Goal: Task Accomplishment & Management: Manage account settings

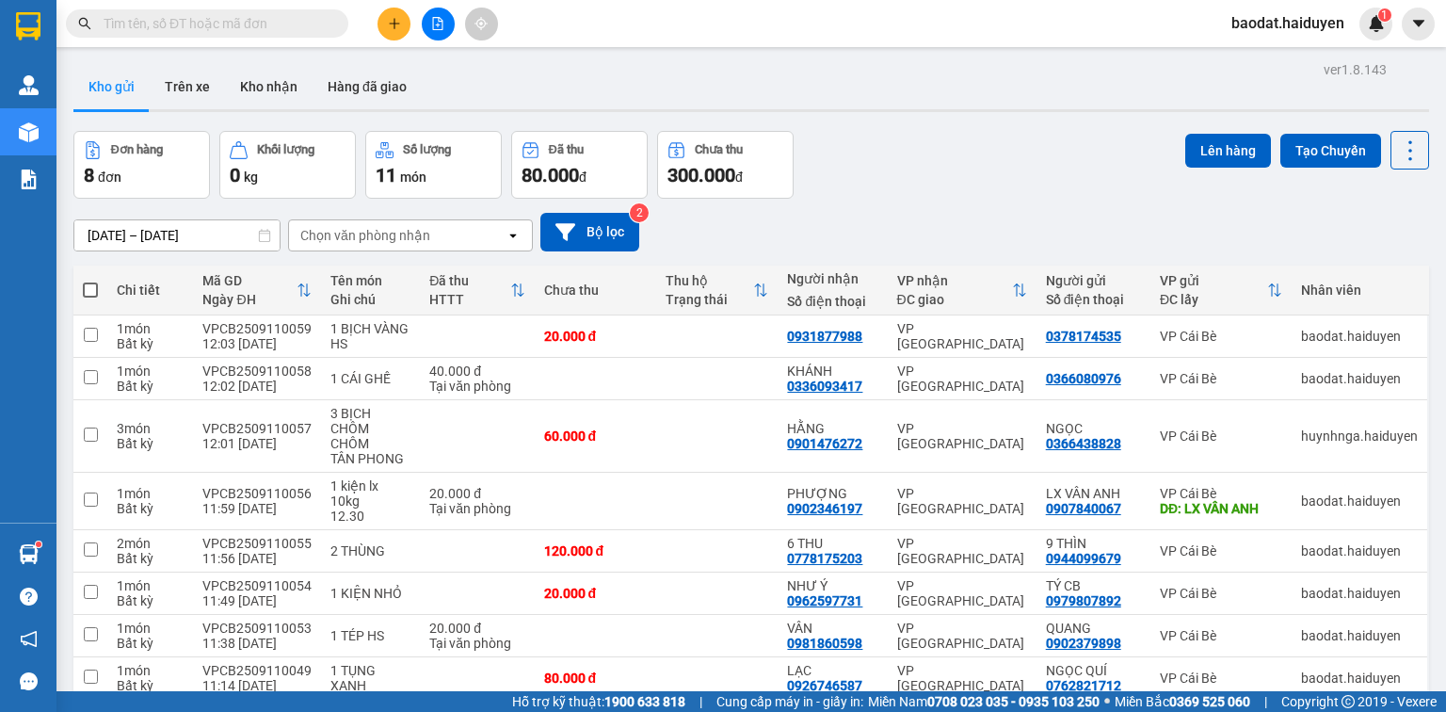
click at [247, 22] on input "text" at bounding box center [215, 23] width 222 height 21
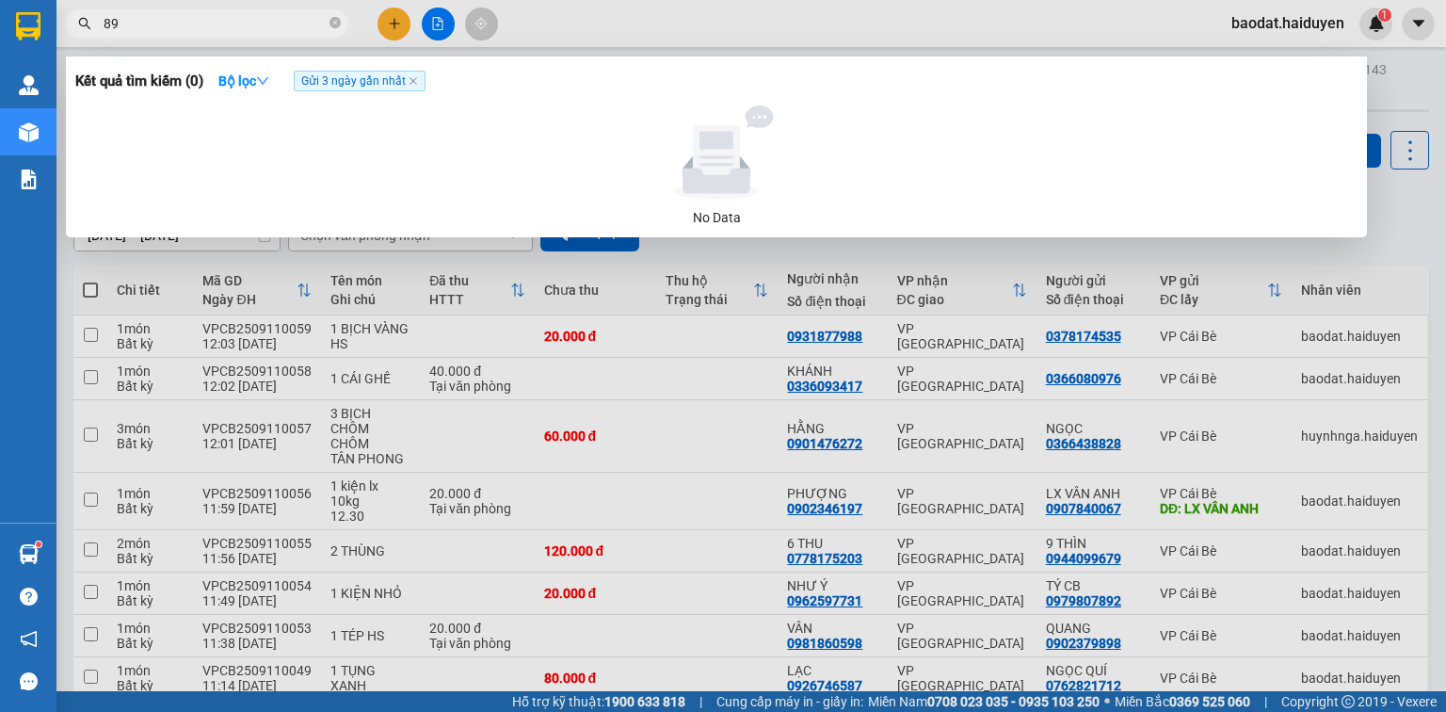
type input "893"
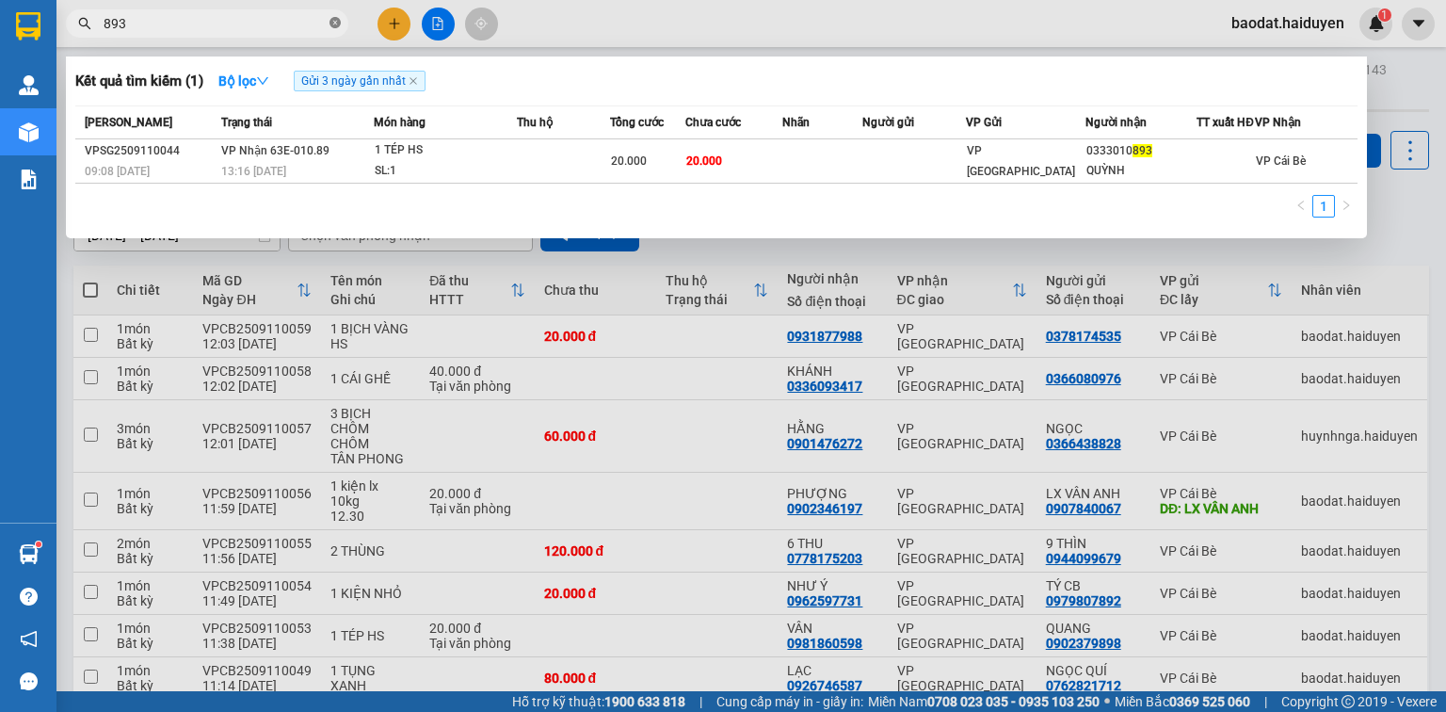
click at [335, 23] on icon "close-circle" at bounding box center [334, 22] width 11 height 11
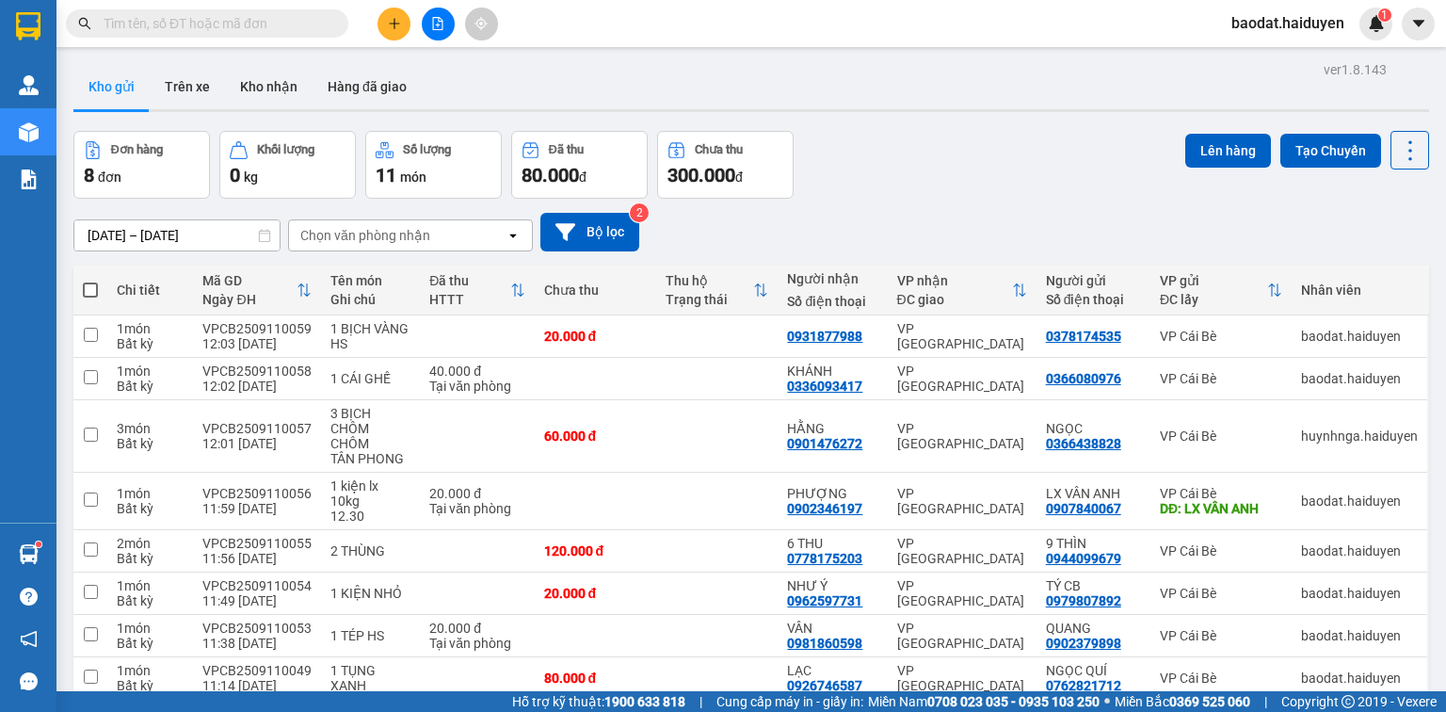
click at [1239, 15] on span "baodat.haiduyen" at bounding box center [1287, 23] width 143 height 24
click at [1264, 63] on span "Đăng xuất" at bounding box center [1297, 58] width 104 height 21
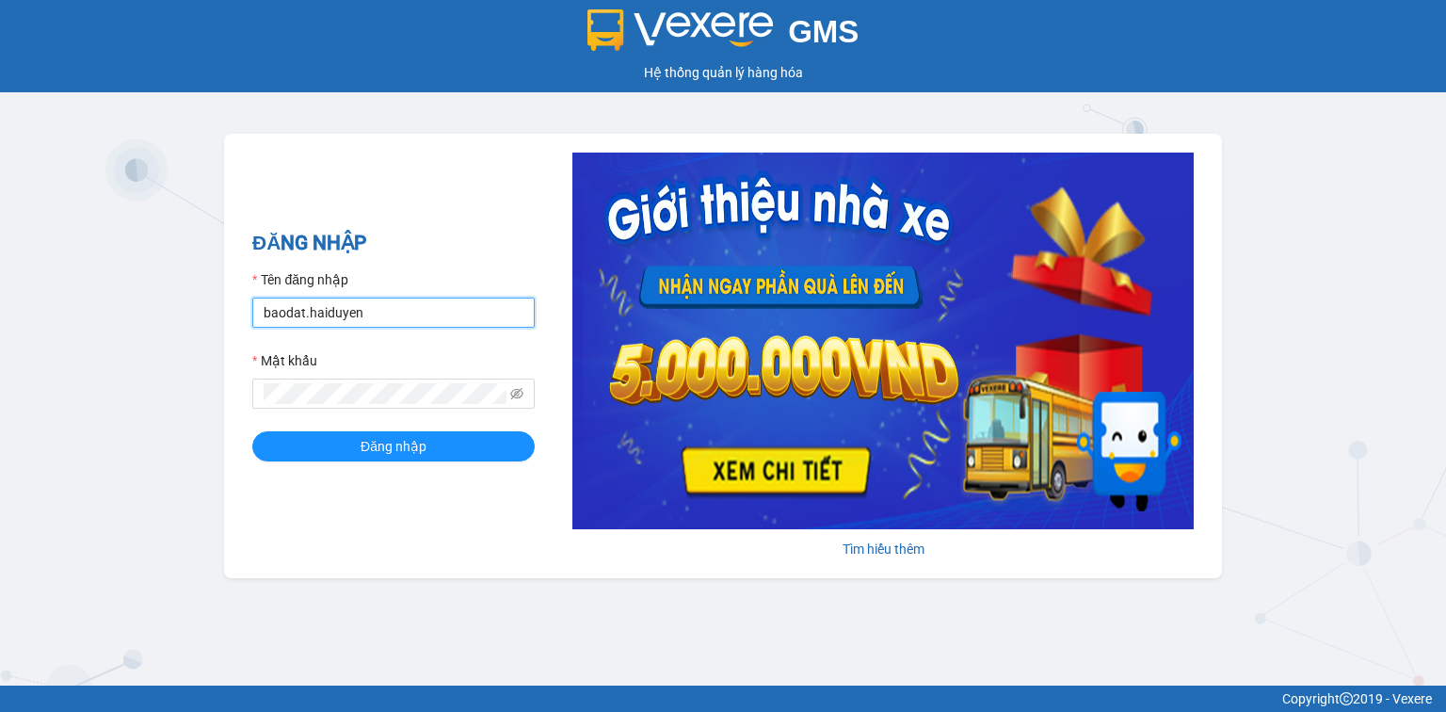
click at [394, 315] on input "baodat.haiduyen" at bounding box center [393, 312] width 282 height 30
type input "thanhtai.haiduyen"
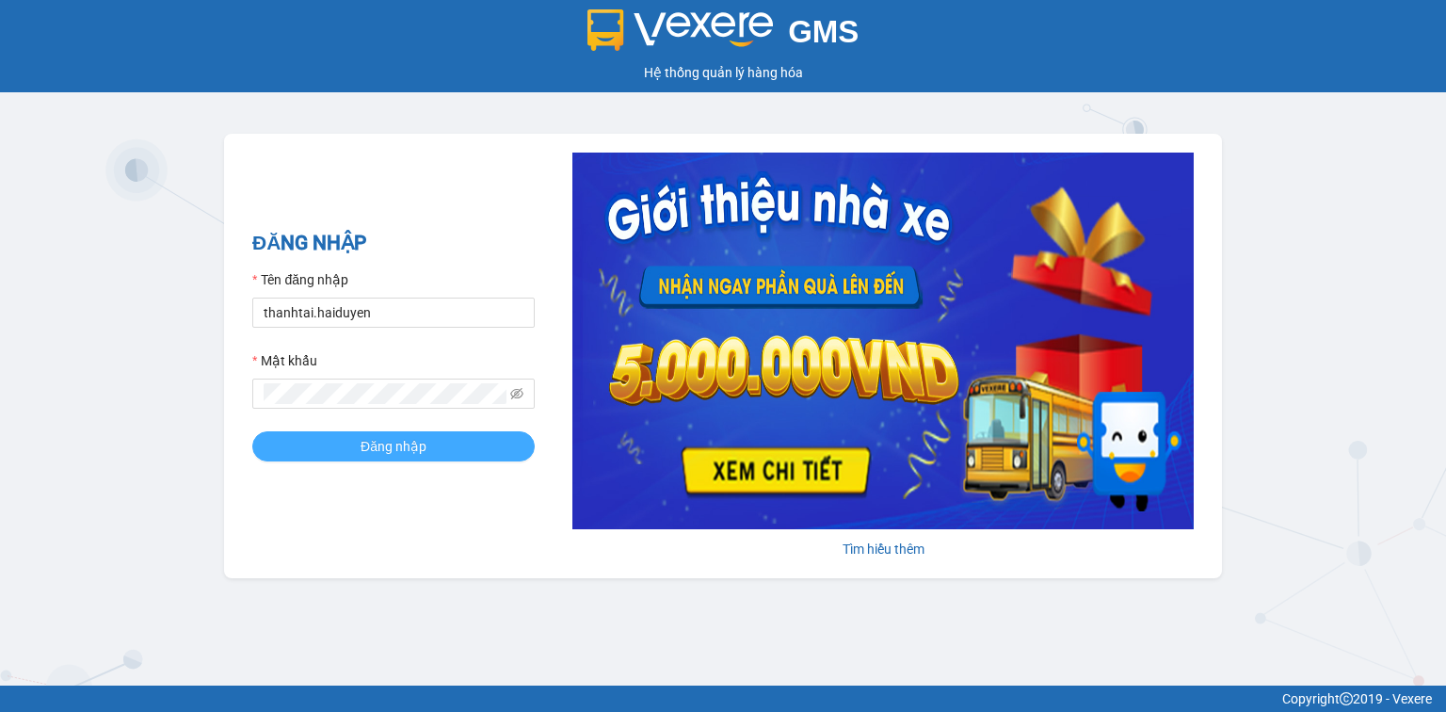
click at [422, 451] on span "Đăng nhập" at bounding box center [394, 446] width 66 height 21
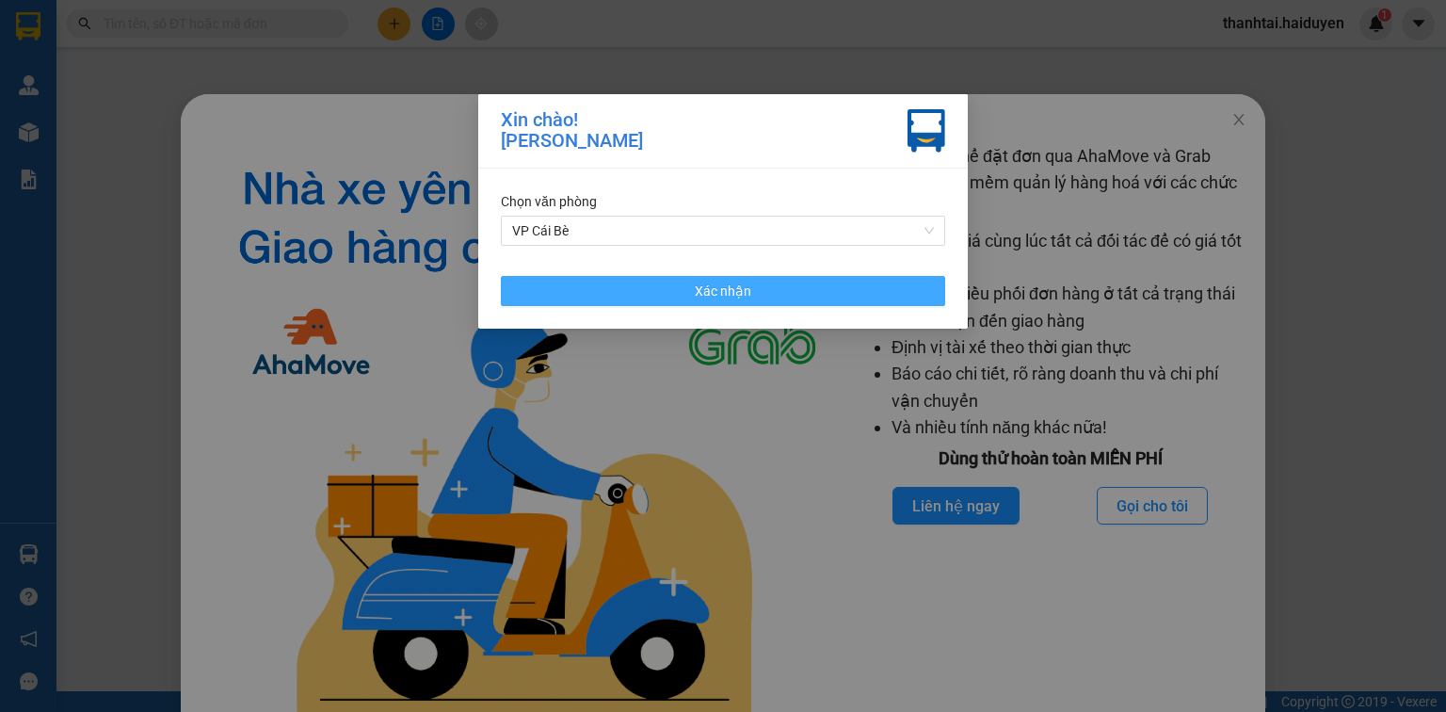
click at [786, 292] on button "Xác nhận" at bounding box center [723, 291] width 444 height 30
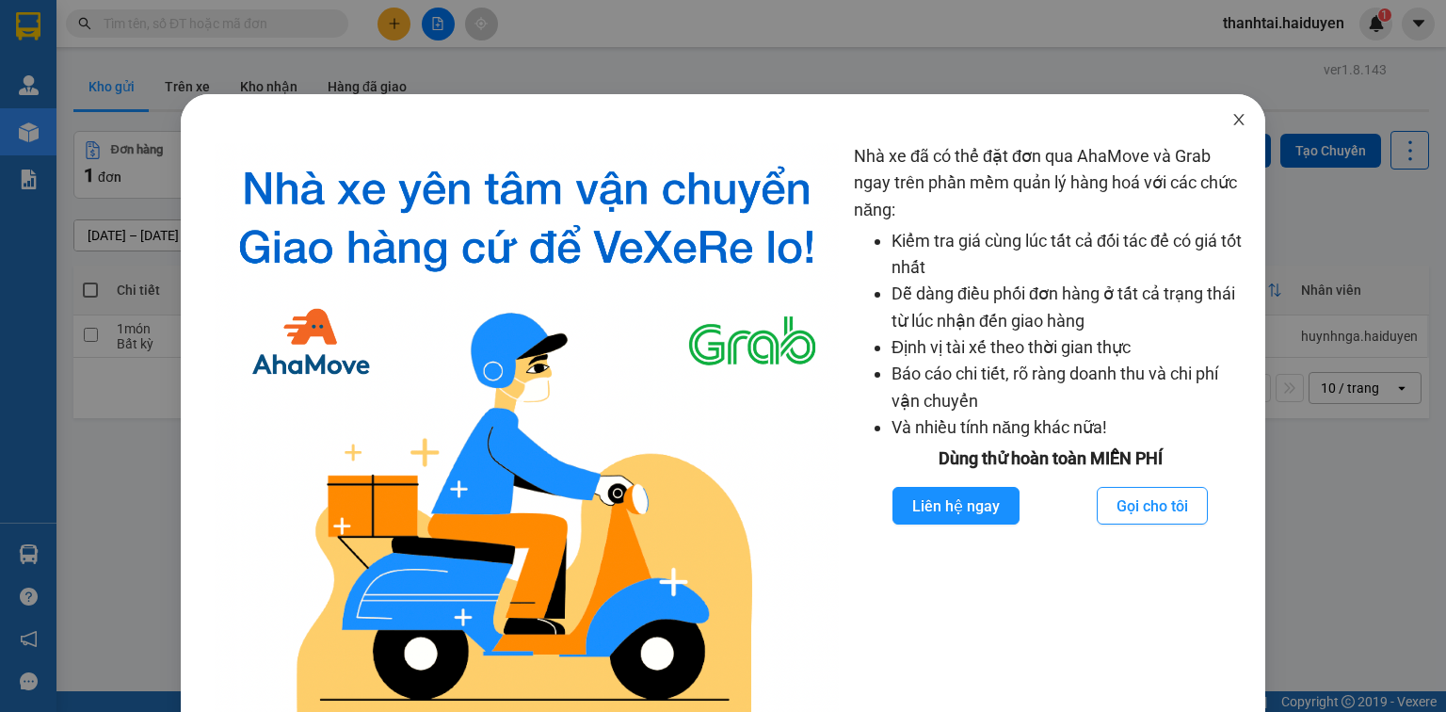
click at [1231, 115] on icon "close" at bounding box center [1238, 119] width 15 height 15
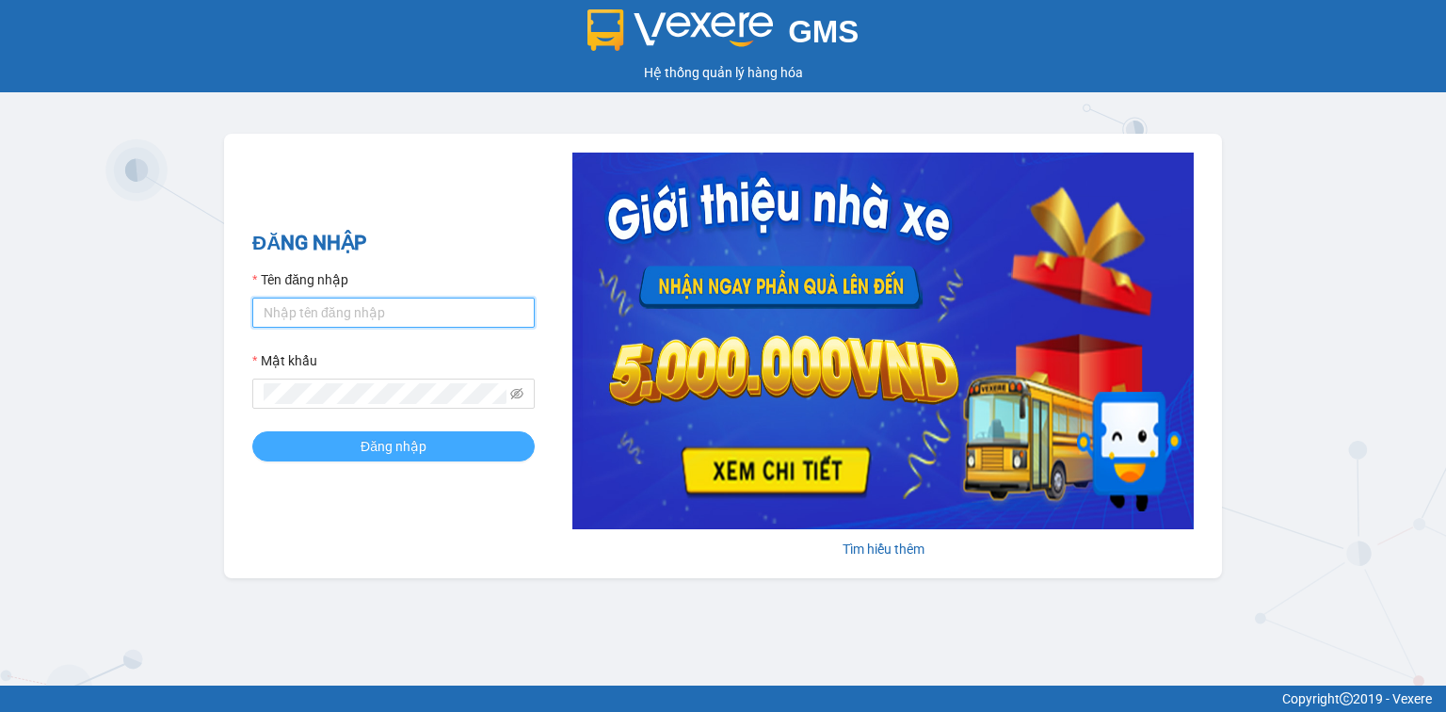
type input "thanhtai.haiduyen"
click at [402, 451] on span "Đăng nhập" at bounding box center [394, 446] width 66 height 21
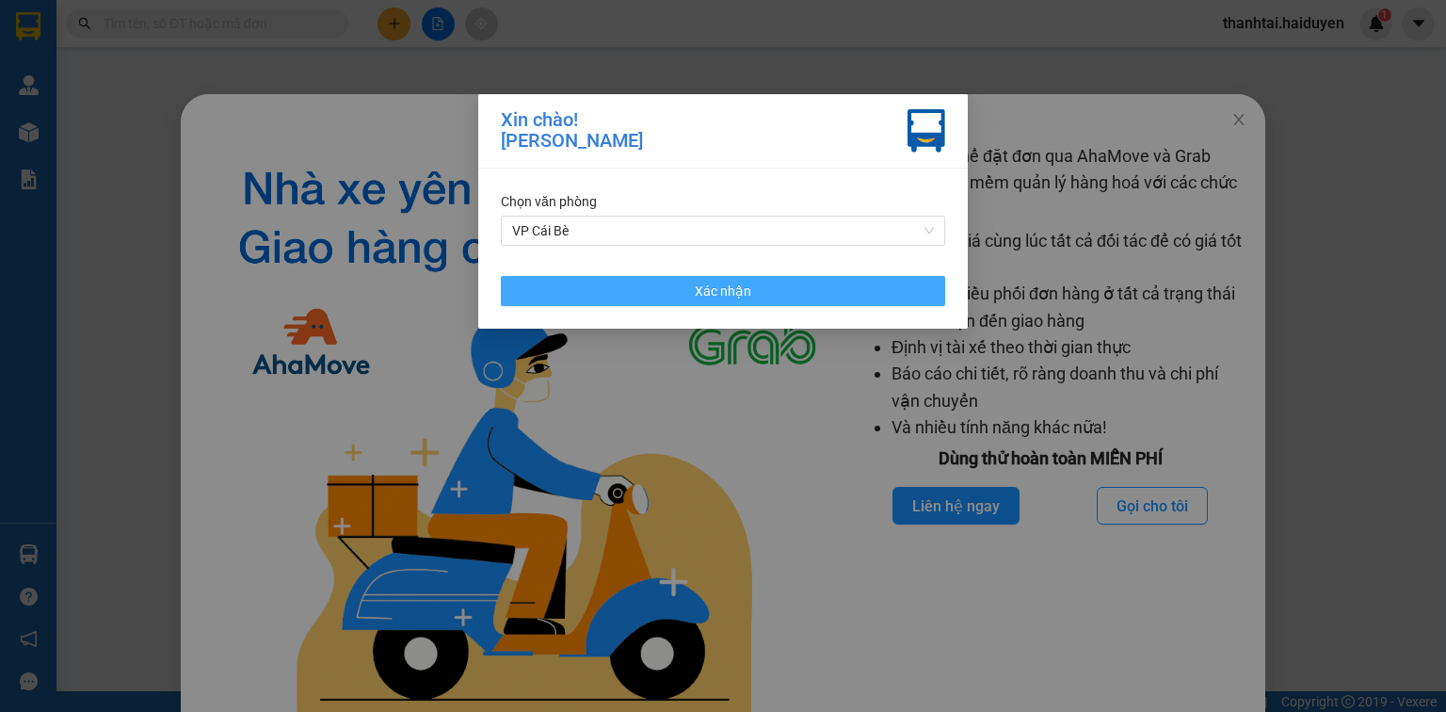
click at [711, 291] on span "Xác nhận" at bounding box center [723, 291] width 56 height 21
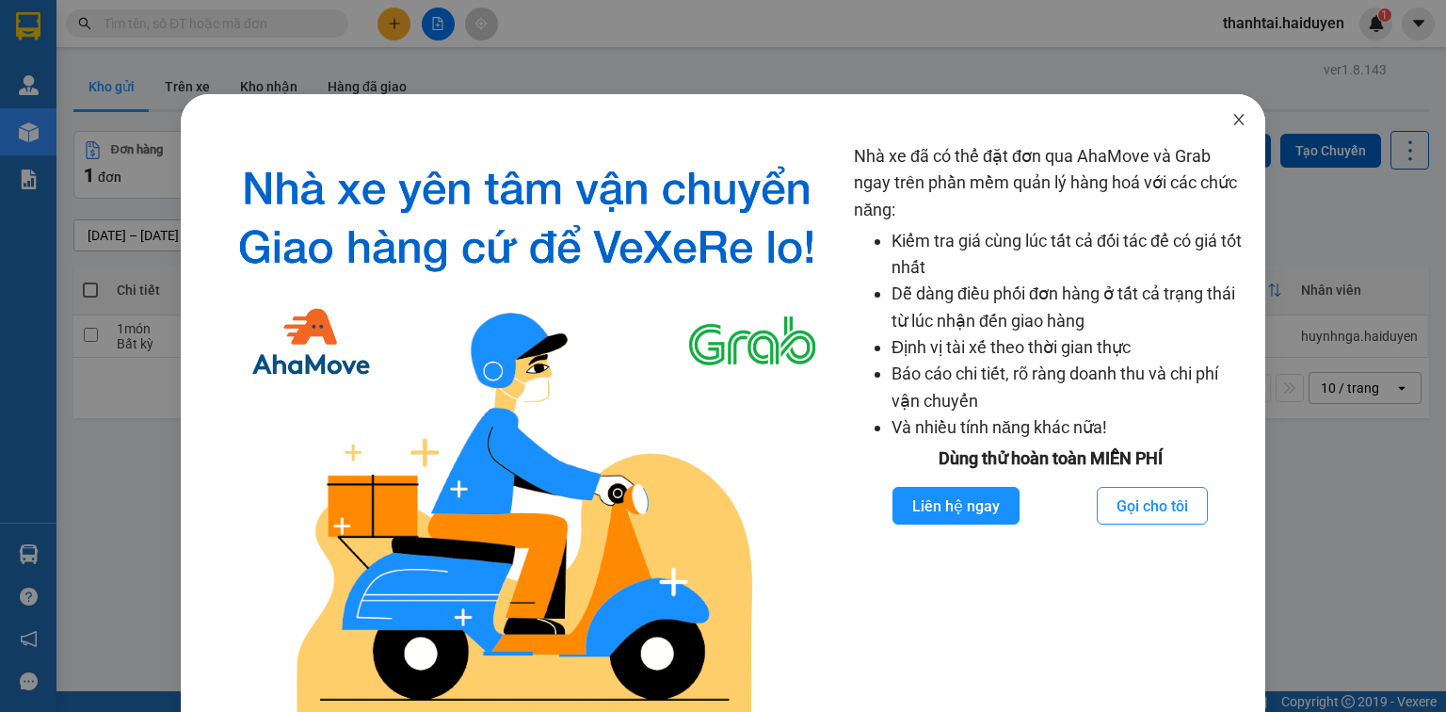
click at [1231, 115] on icon "close" at bounding box center [1238, 119] width 15 height 15
